Goal: Transaction & Acquisition: Book appointment/travel/reservation

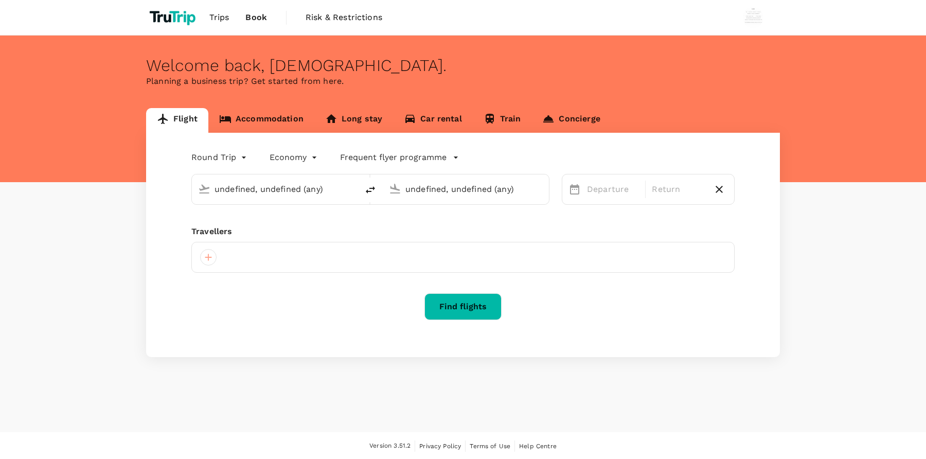
type input "Jakarta, Indonesia (any)"
type input "London, United Kingdom (any)"
click at [302, 121] on link "Accommodation" at bounding box center [261, 120] width 106 height 25
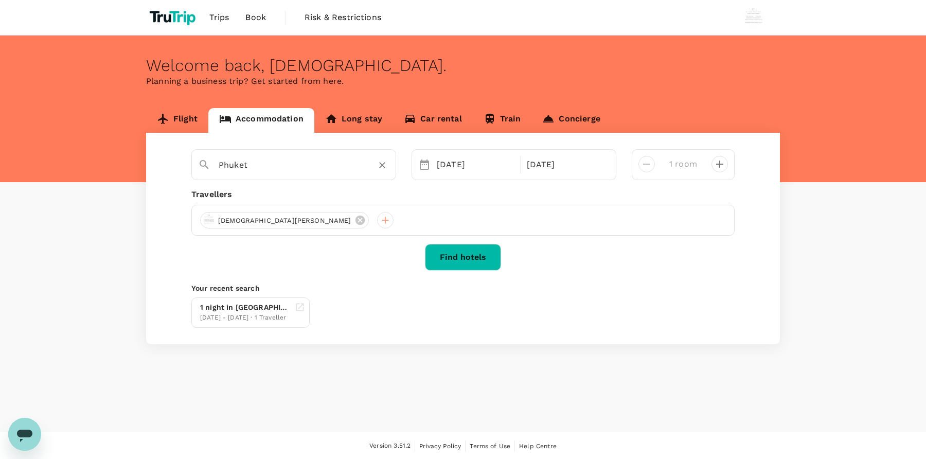
click at [383, 164] on icon "Clear" at bounding box center [382, 166] width 6 height 6
click at [330, 170] on input "text" at bounding box center [290, 165] width 142 height 16
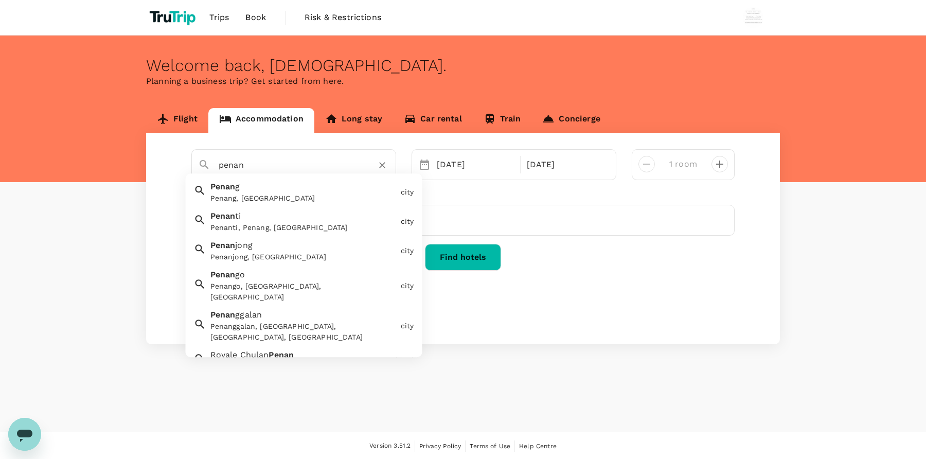
click at [315, 196] on div "Penang, Malaysia" at bounding box center [303, 198] width 186 height 11
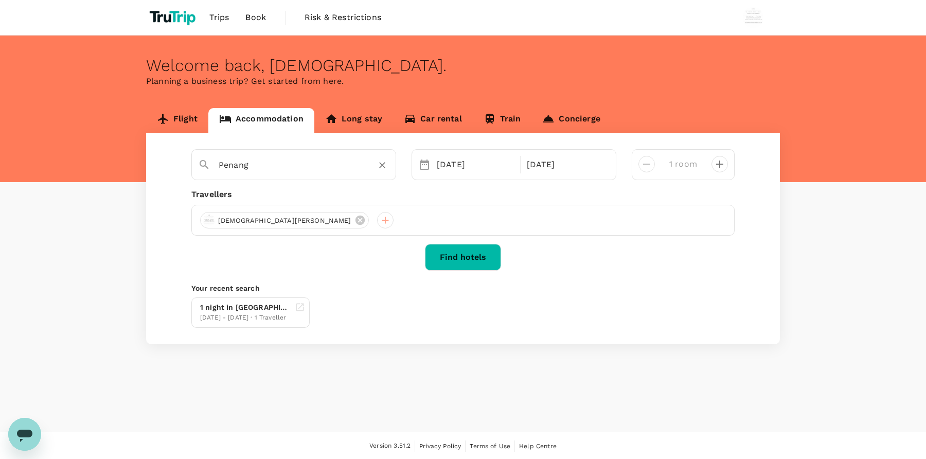
type input "Penang"
click at [470, 265] on button "Find hotels" at bounding box center [463, 257] width 76 height 27
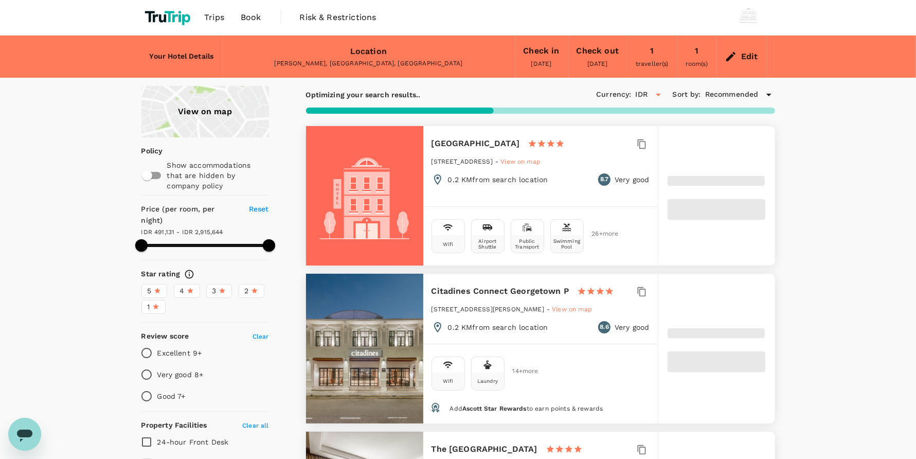
type input "225.92"
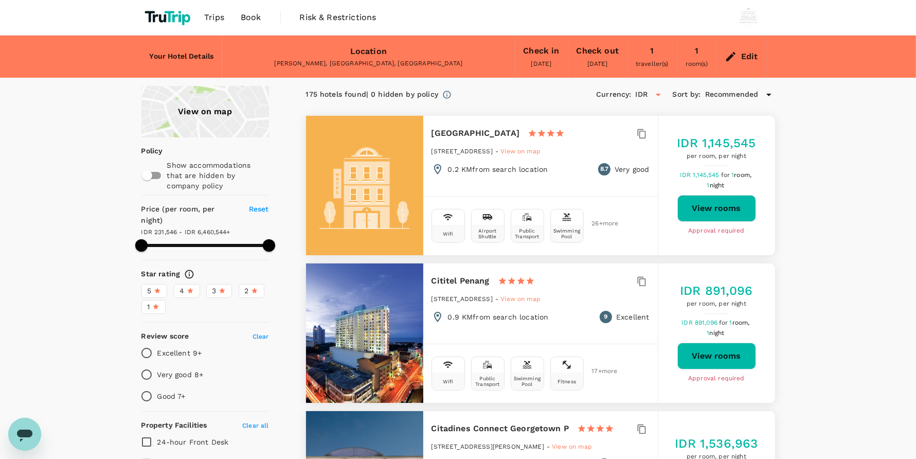
type input "17.92"
type input "499.92"
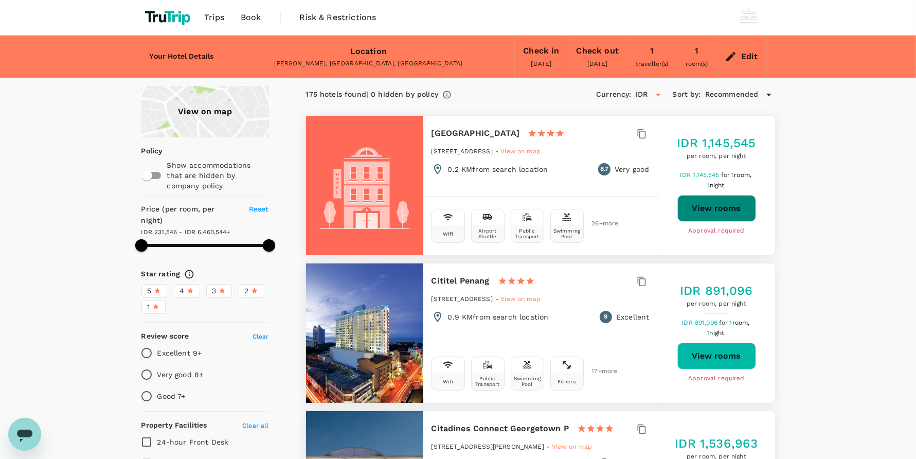
click at [705, 217] on button "View rooms" at bounding box center [717, 208] width 79 height 27
click at [255, 13] on span "Book" at bounding box center [251, 17] width 21 height 12
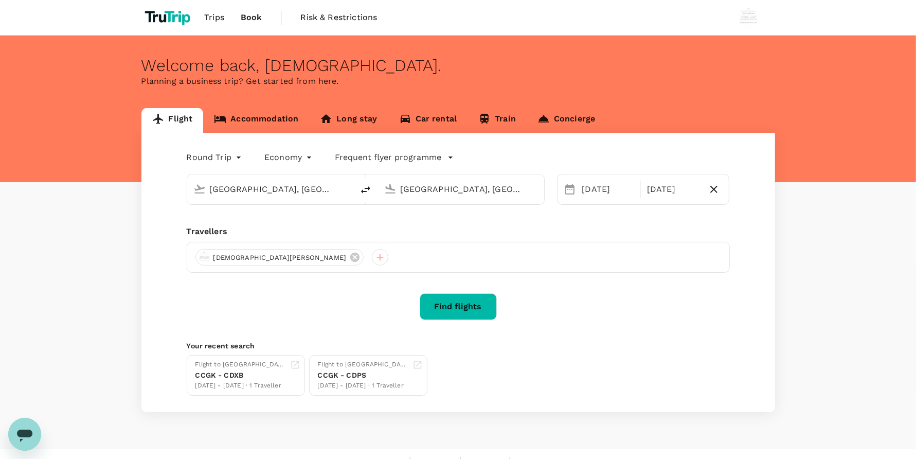
type input "Jakarta, Indonesia (any)"
type input "London, United Kingdom (any)"
type input "Jakarta, Indonesia (any)"
type input "London, United Kingdom (any)"
type input "Jakarta, Indonesia (any)"
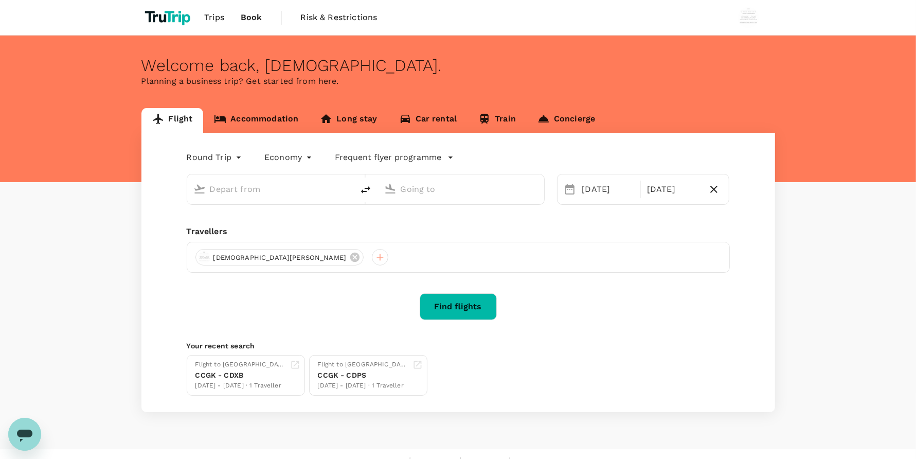
type input "London, United Kingdom (any)"
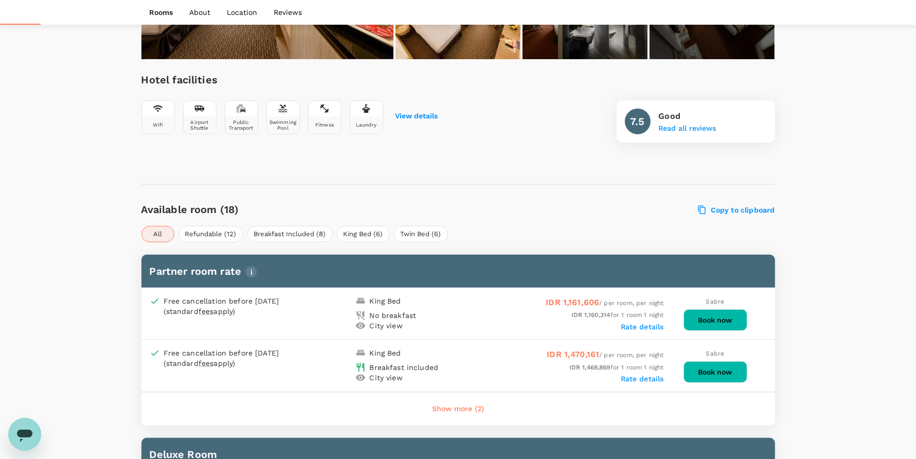
scroll to position [617, 0]
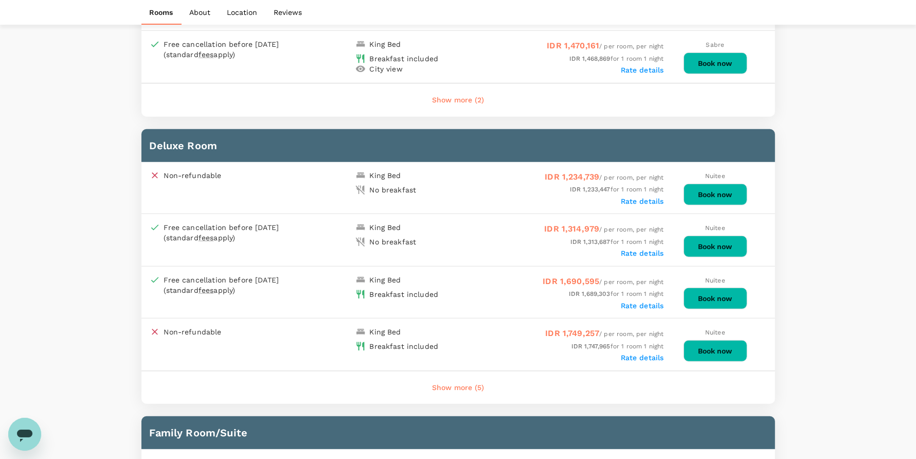
drag, startPoint x: 724, startPoint y: 197, endPoint x: 752, endPoint y: 234, distance: 46.6
click at [772, 246] on div "Deluxe Room Non-refundable King Bed No breakfast IDR 1,234,739 / per room, per …" at bounding box center [458, 266] width 634 height 275
click at [738, 241] on button "Book now" at bounding box center [716, 247] width 64 height 22
